Goal: Task Accomplishment & Management: Manage account settings

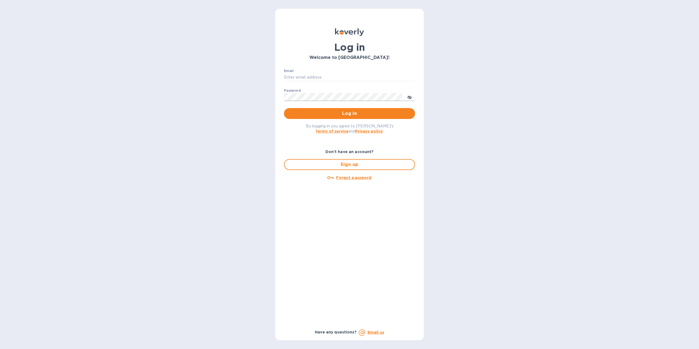
type input "spainwinecollection@gmail.com"
click at [407, 96] on button "toggle password visibility" at bounding box center [409, 96] width 11 height 11
click at [348, 117] on span "Log in" at bounding box center [349, 113] width 122 height 7
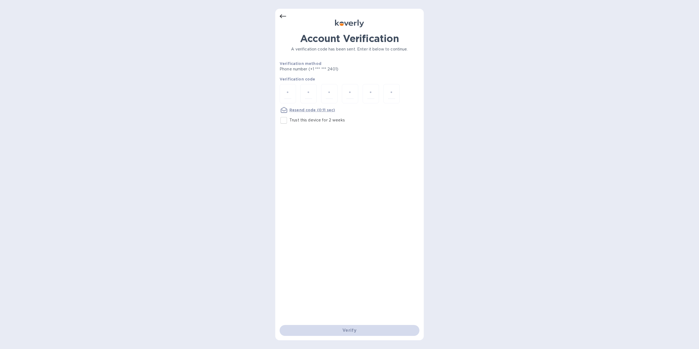
click at [285, 120] on input "Trust this device for 2 weeks" at bounding box center [283, 120] width 11 height 11
checkbox input "true"
click at [292, 96] on div at bounding box center [288, 93] width 16 height 19
type input "5"
type input "9"
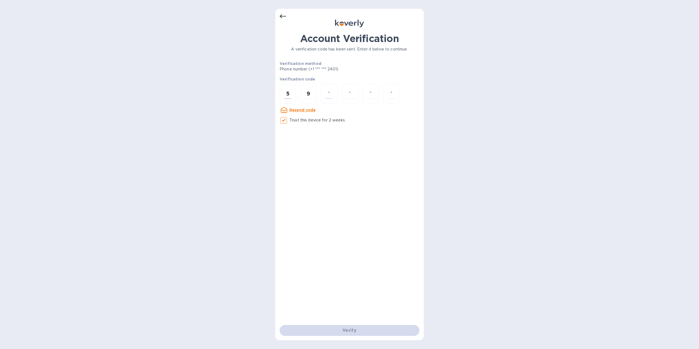
type input "2"
type input "5"
type input "6"
type input "3"
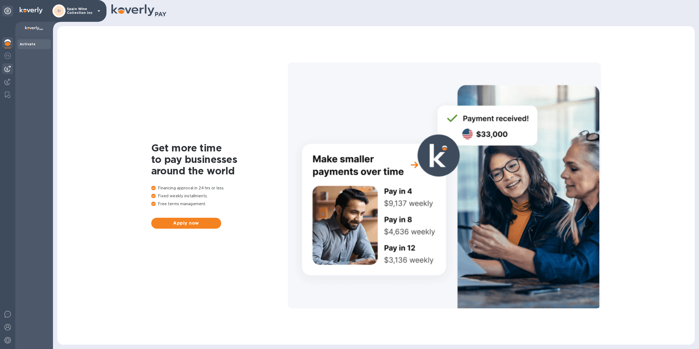
click at [4, 67] on div at bounding box center [7, 68] width 11 height 11
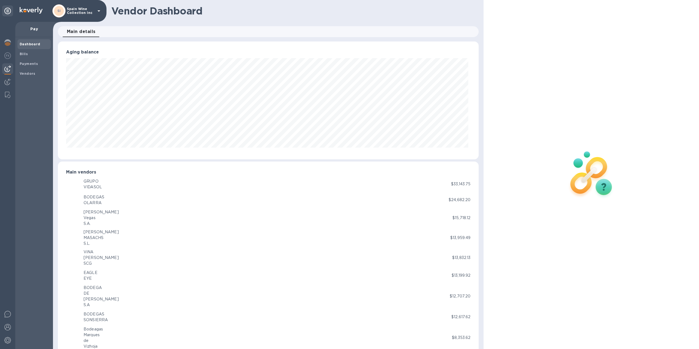
scroll to position [272938, 272637]
click at [25, 64] on b "Payments" at bounding box center [29, 64] width 18 height 4
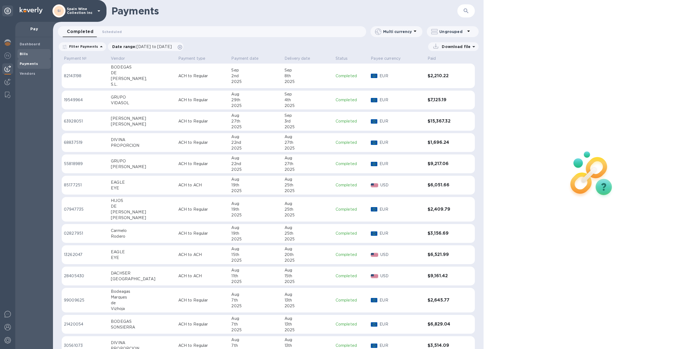
click at [26, 54] on b "Bills" at bounding box center [24, 54] width 8 height 4
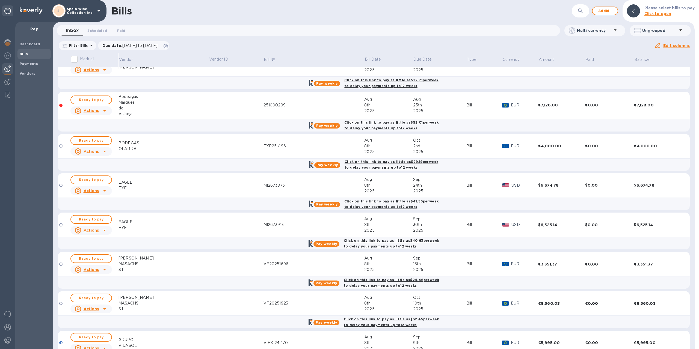
scroll to position [634, 0]
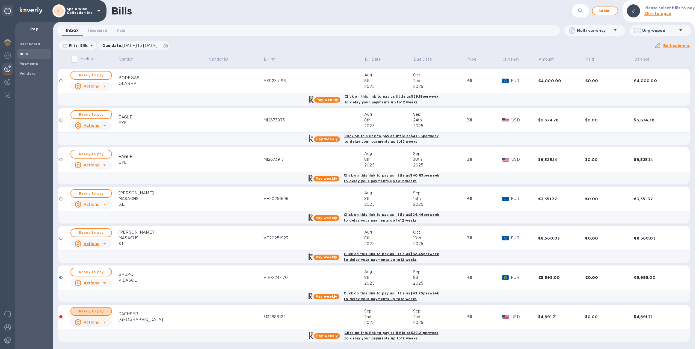
click at [95, 310] on span "Ready to pay" at bounding box center [91, 311] width 32 height 7
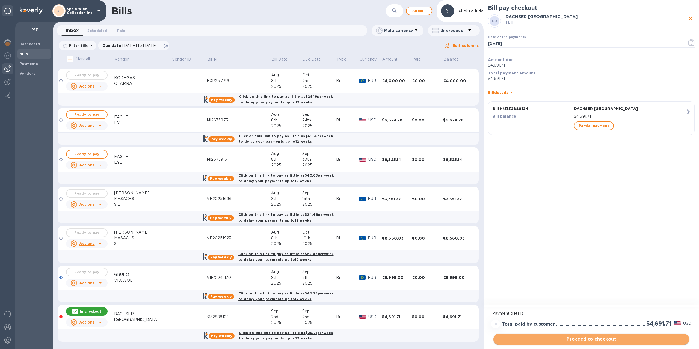
click at [577, 342] on span "Proceed to checkout" at bounding box center [591, 339] width 187 height 7
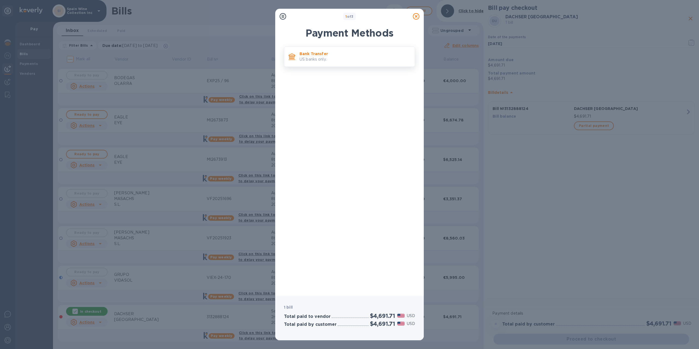
click at [333, 54] on p "Bank Transfer" at bounding box center [355, 53] width 111 height 5
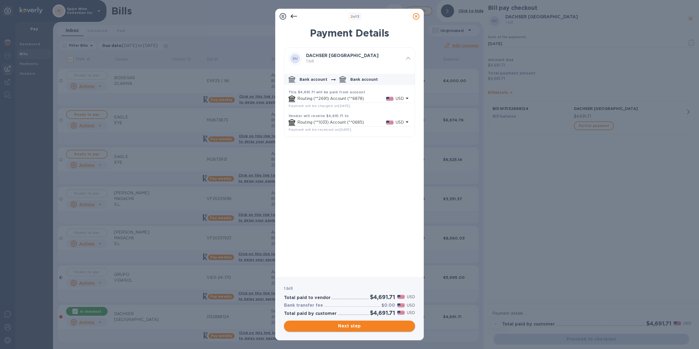
click at [354, 326] on span "Next step" at bounding box center [349, 326] width 122 height 7
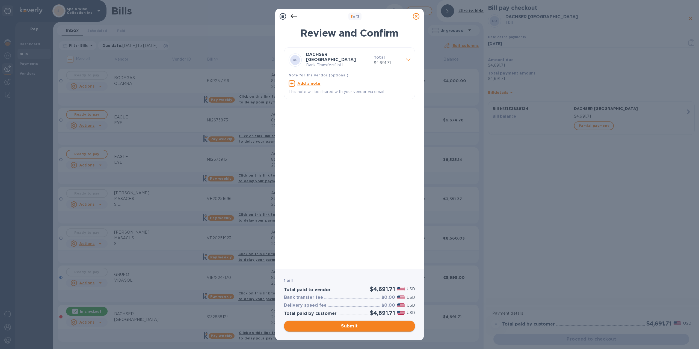
click at [339, 327] on span "Submit" at bounding box center [349, 326] width 122 height 7
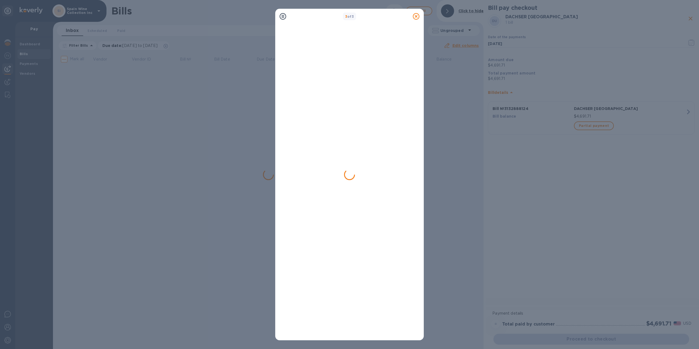
scroll to position [0, 0]
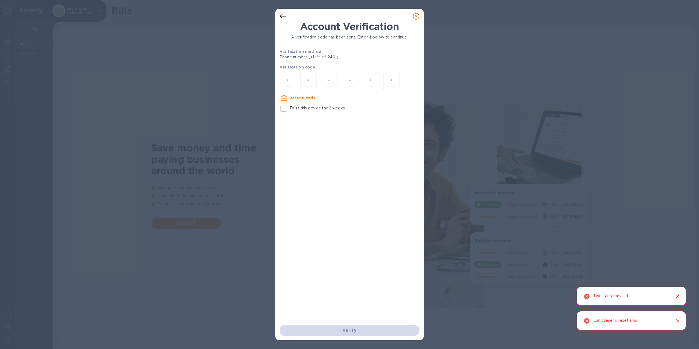
click at [283, 108] on input "Trust this device for 2 weeks" at bounding box center [283, 108] width 11 height 11
checkbox input "true"
click at [289, 83] on input "number" at bounding box center [287, 82] width 7 height 10
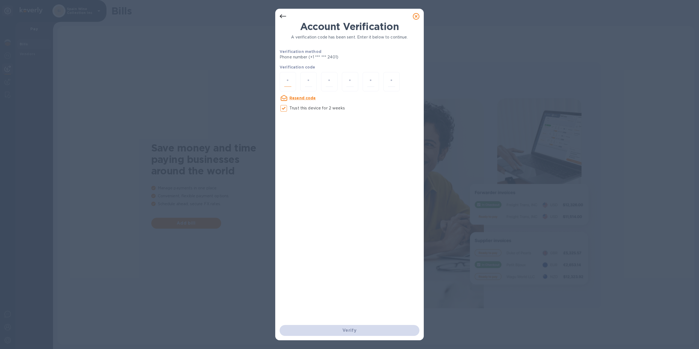
type input "2"
type input "8"
type input "6"
type input "5"
type input "4"
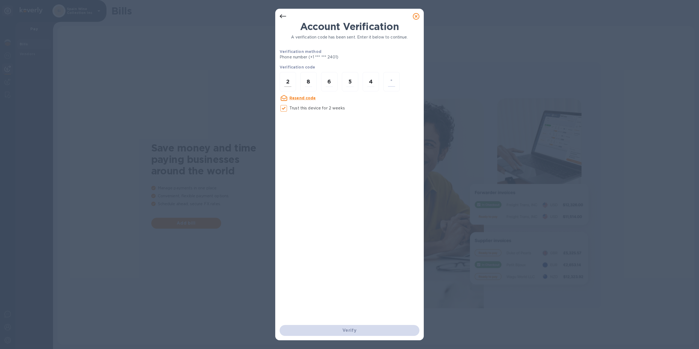
type input "6"
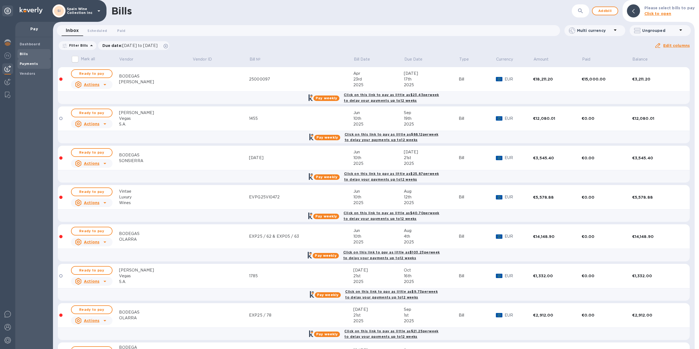
click at [23, 63] on b "Payments" at bounding box center [29, 64] width 18 height 4
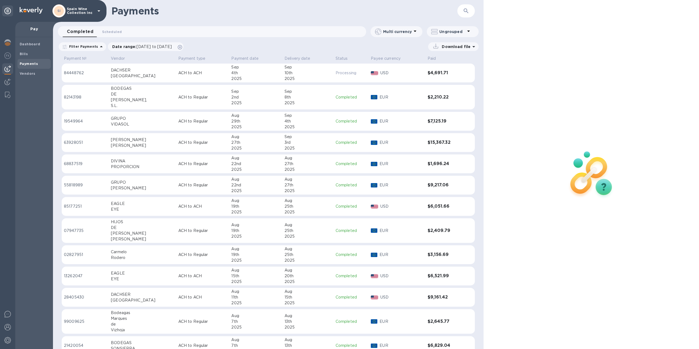
click at [178, 75] on p "ACH to ACH" at bounding box center [202, 73] width 49 height 6
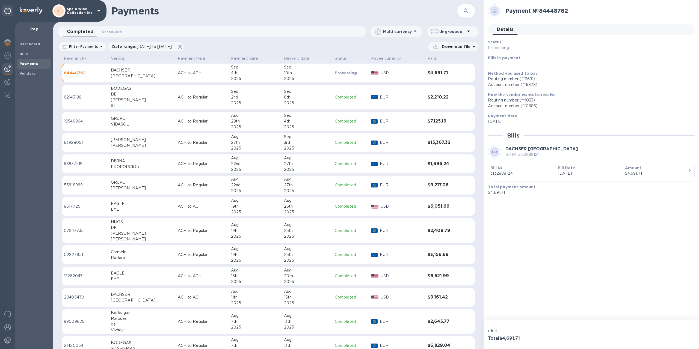
click at [284, 76] on div "10th" at bounding box center [307, 73] width 46 height 6
click at [487, 3] on div at bounding box center [494, 10] width 17 height 17
drag, startPoint x: 487, startPoint y: 3, endPoint x: 605, endPoint y: 59, distance: 130.7
drag, startPoint x: 605, startPoint y: 59, endPoint x: 498, endPoint y: 70, distance: 108.4
click at [498, 70] on div "Method you used to pay Routing number (**2691) Account number (**6878)" at bounding box center [589, 79] width 207 height 21
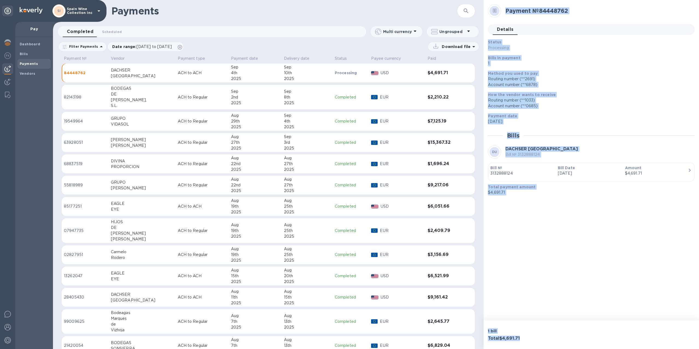
drag, startPoint x: 484, startPoint y: 1, endPoint x: 599, endPoint y: 315, distance: 334.7
click at [598, 325] on div "Payment № 84448762 Details 0 Status Processing Bills in payment 1 Method you us…" at bounding box center [591, 174] width 215 height 349
copy div "Payment № 84448762 Details 0 Status Processing Bills in payment 1 Method you us…"
click at [574, 106] on div "Account number (**0685)" at bounding box center [589, 106] width 202 height 6
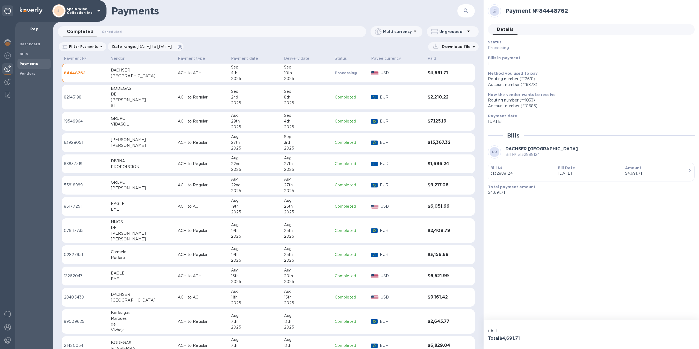
click at [495, 11] on icon at bounding box center [495, 11] width 2 height 0
click at [509, 31] on span "Details 0" at bounding box center [505, 30] width 16 height 8
